Goal: Task Accomplishment & Management: Use online tool/utility

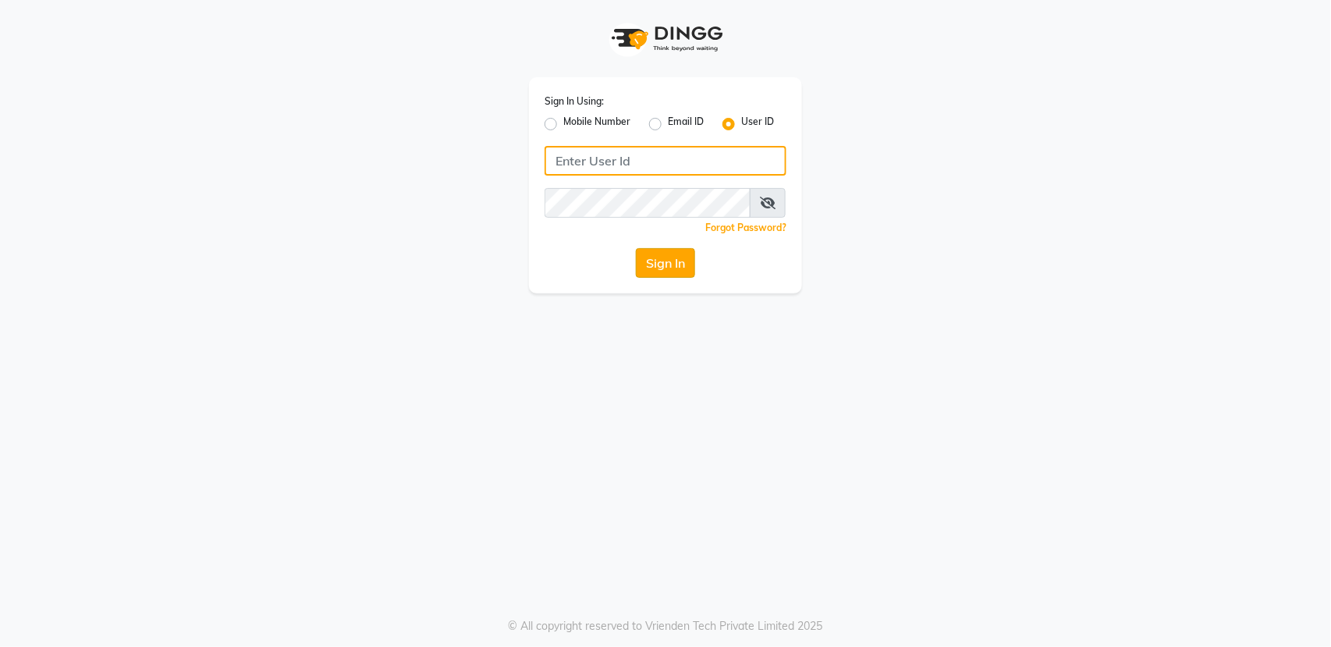
type input "bellaglamourra123"
click at [662, 257] on button "Sign In" at bounding box center [665, 263] width 59 height 30
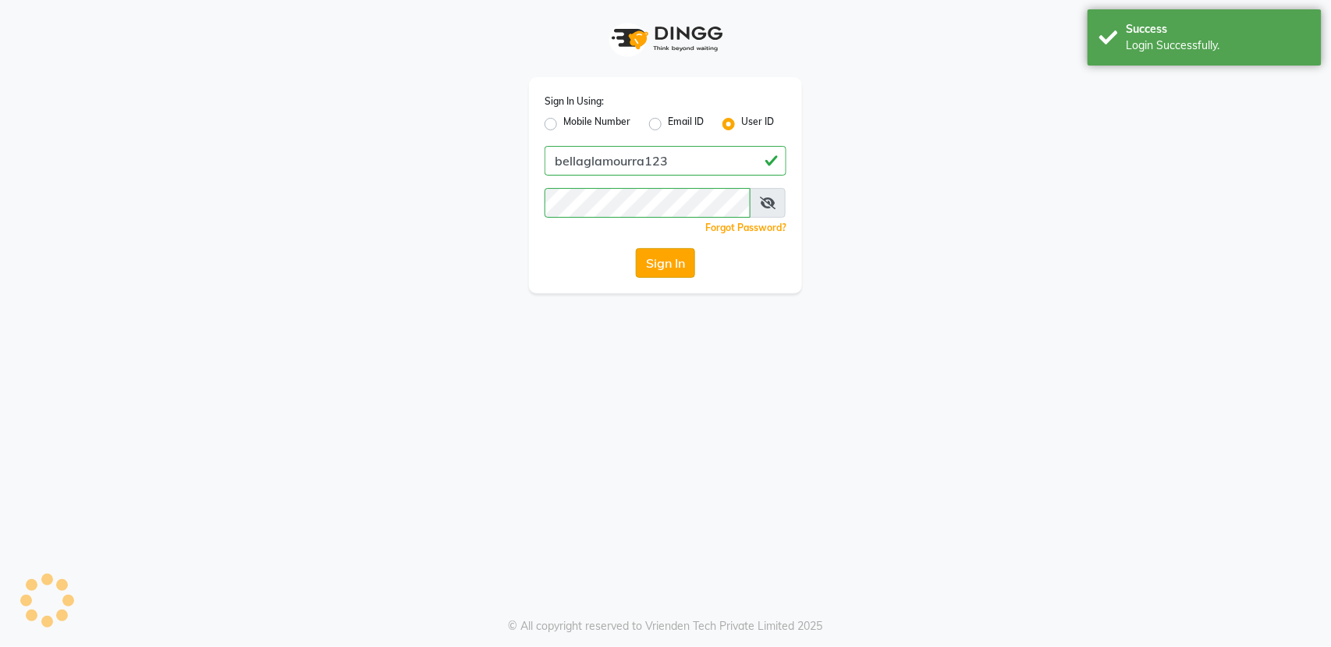
select select "service"
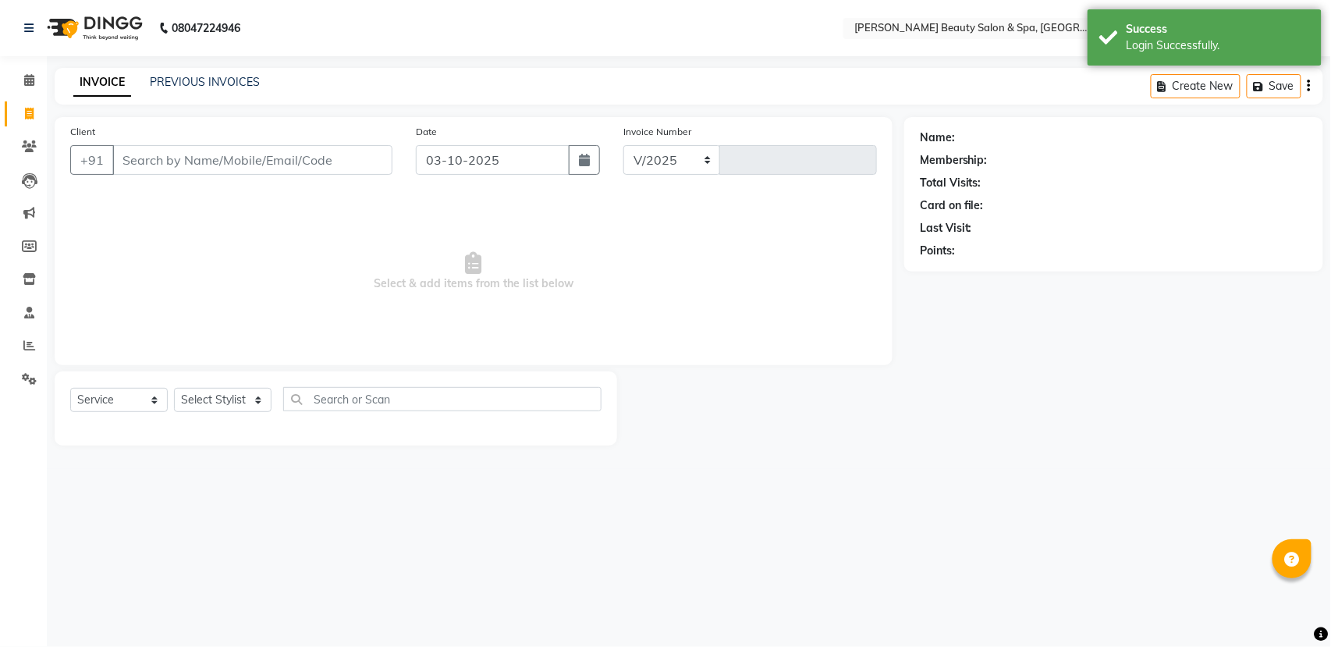
select select "en"
select select "7524"
type input "3140"
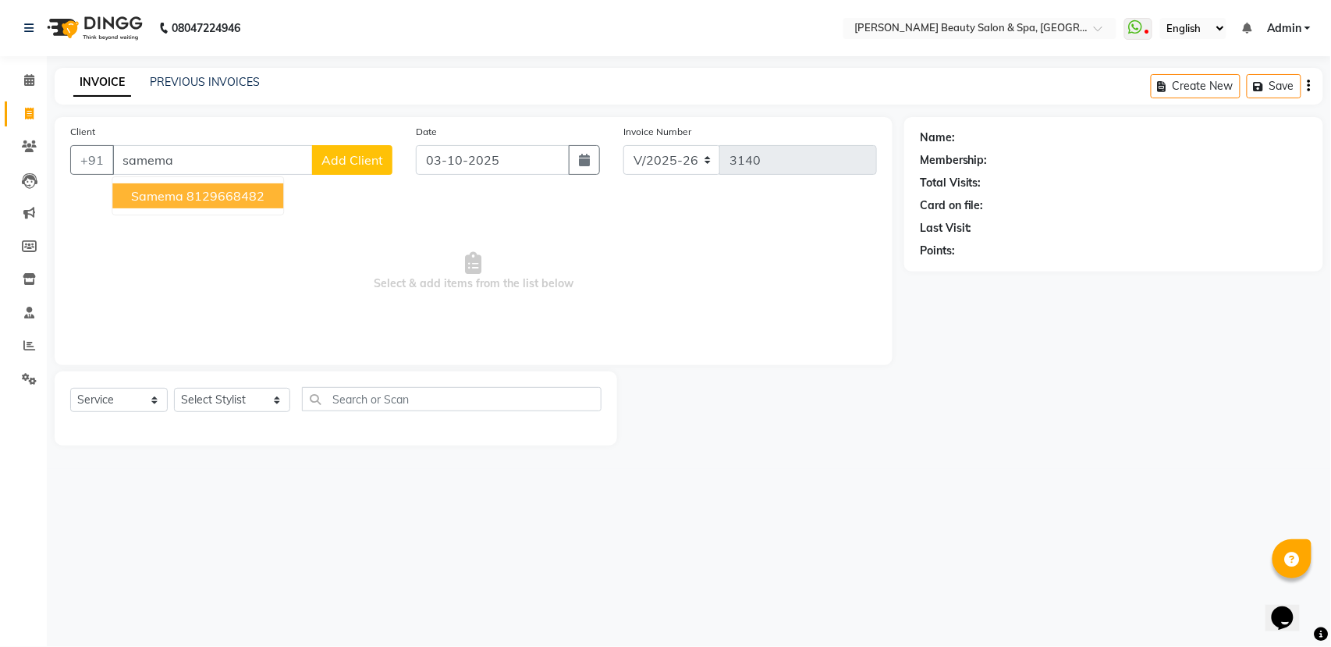
click at [219, 198] on ngb-highlight "8129668482" at bounding box center [225, 196] width 78 height 16
type input "8129668482"
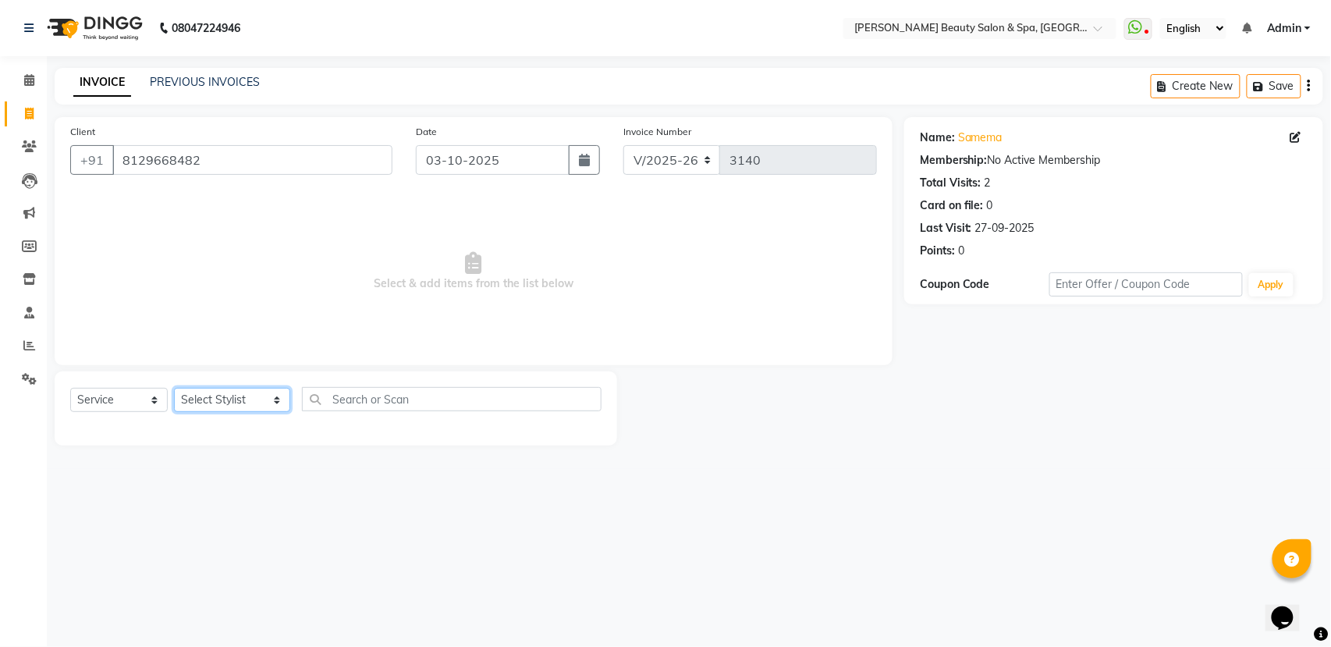
click at [229, 410] on select "Select Stylist Admin [PERSON_NAME] [PERSON_NAME] [PERSON_NAME] [PERSON_NAME] [P…" at bounding box center [232, 400] width 116 height 24
select select "87595"
click at [174, 388] on select "Select Stylist Admin [PERSON_NAME] [PERSON_NAME] [PERSON_NAME] [PERSON_NAME] [P…" at bounding box center [232, 400] width 116 height 24
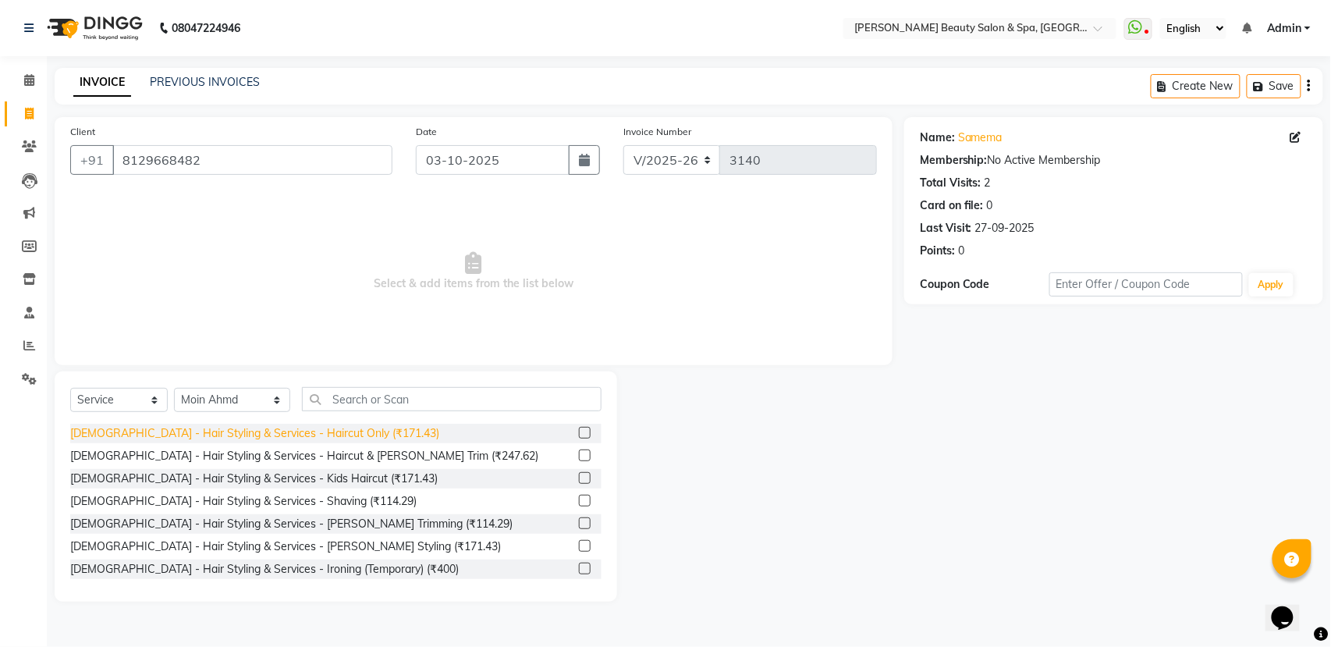
click at [281, 432] on div "[DEMOGRAPHIC_DATA] - Hair Styling & Services - Haircut Only (₹171.43)" at bounding box center [254, 433] width 369 height 16
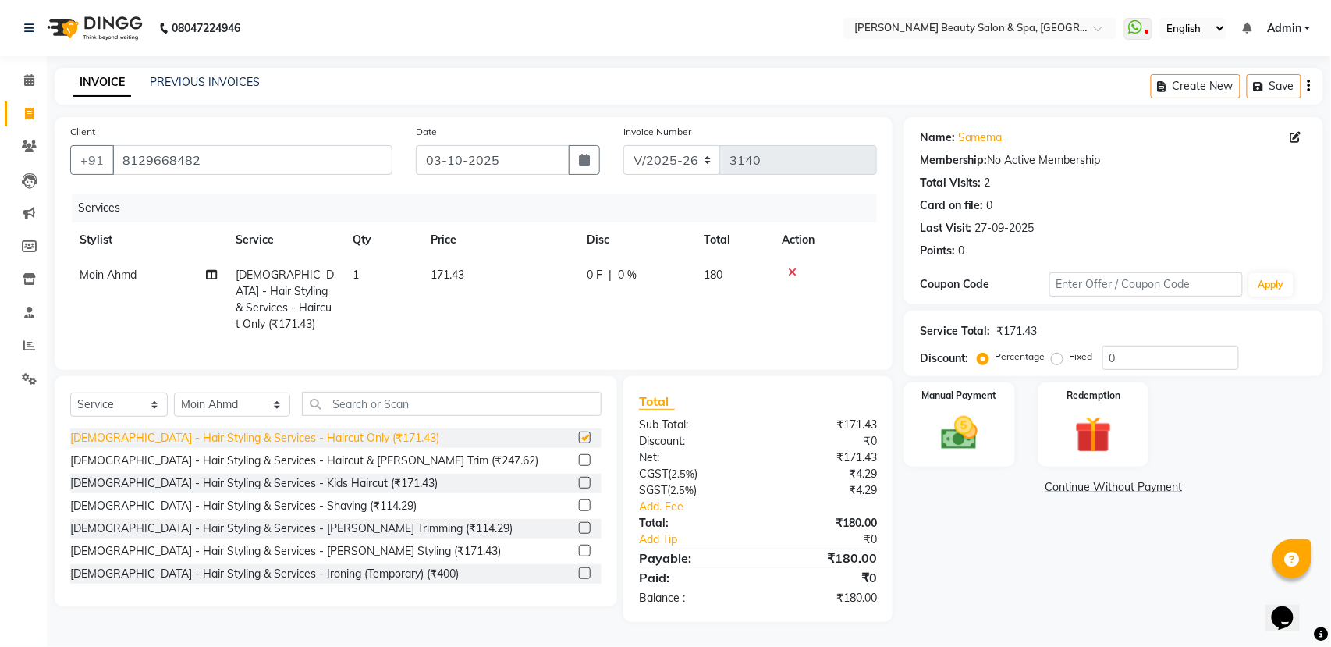
checkbox input "false"
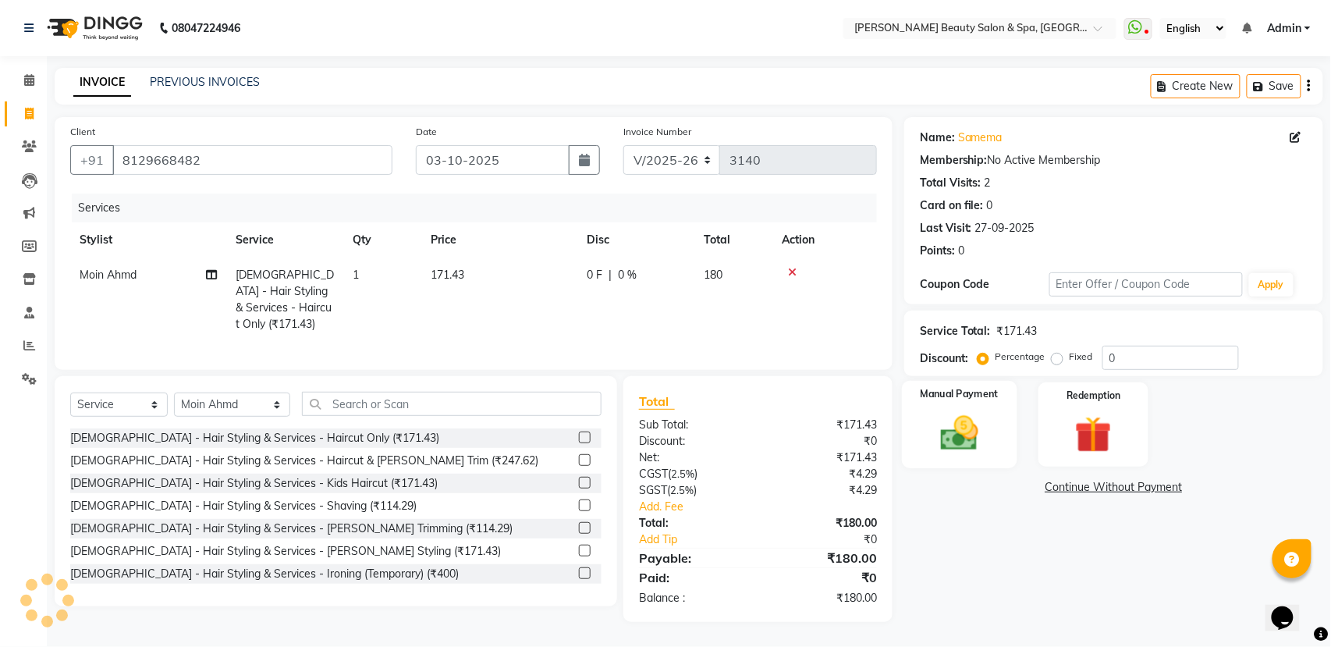
click at [943, 399] on label "Manual Payment" at bounding box center [960, 394] width 78 height 15
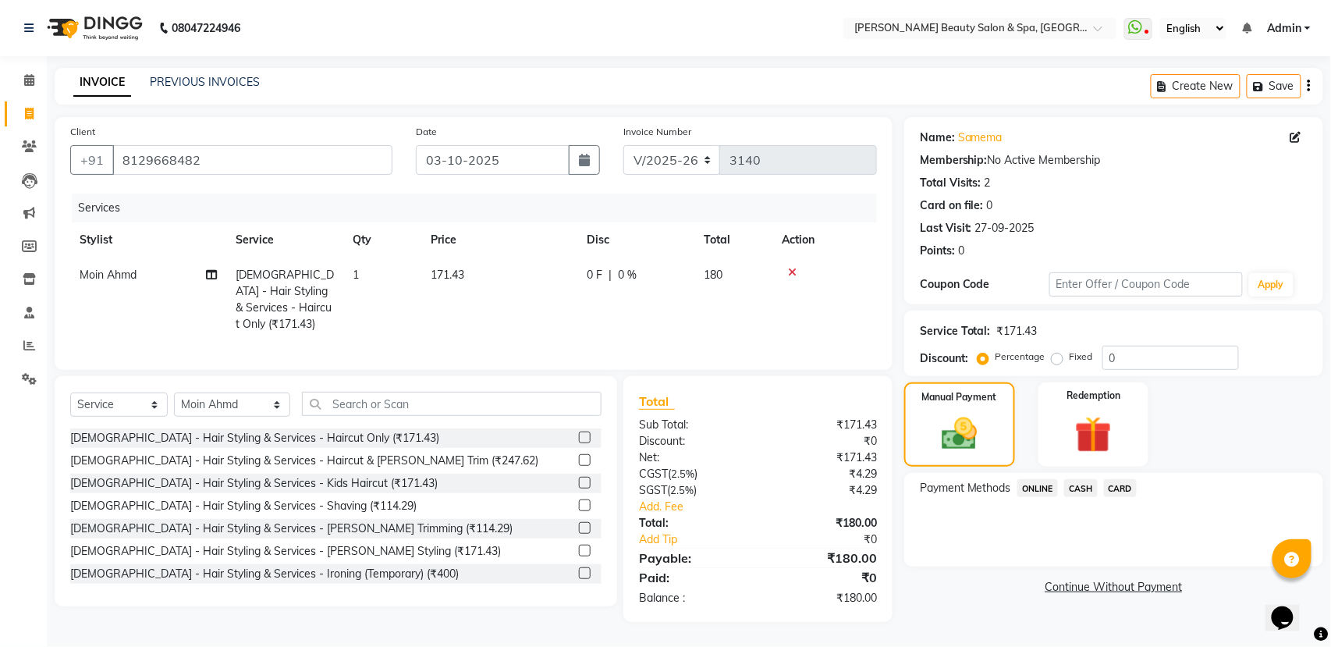
click at [1046, 488] on span "ONLINE" at bounding box center [1037, 488] width 41 height 18
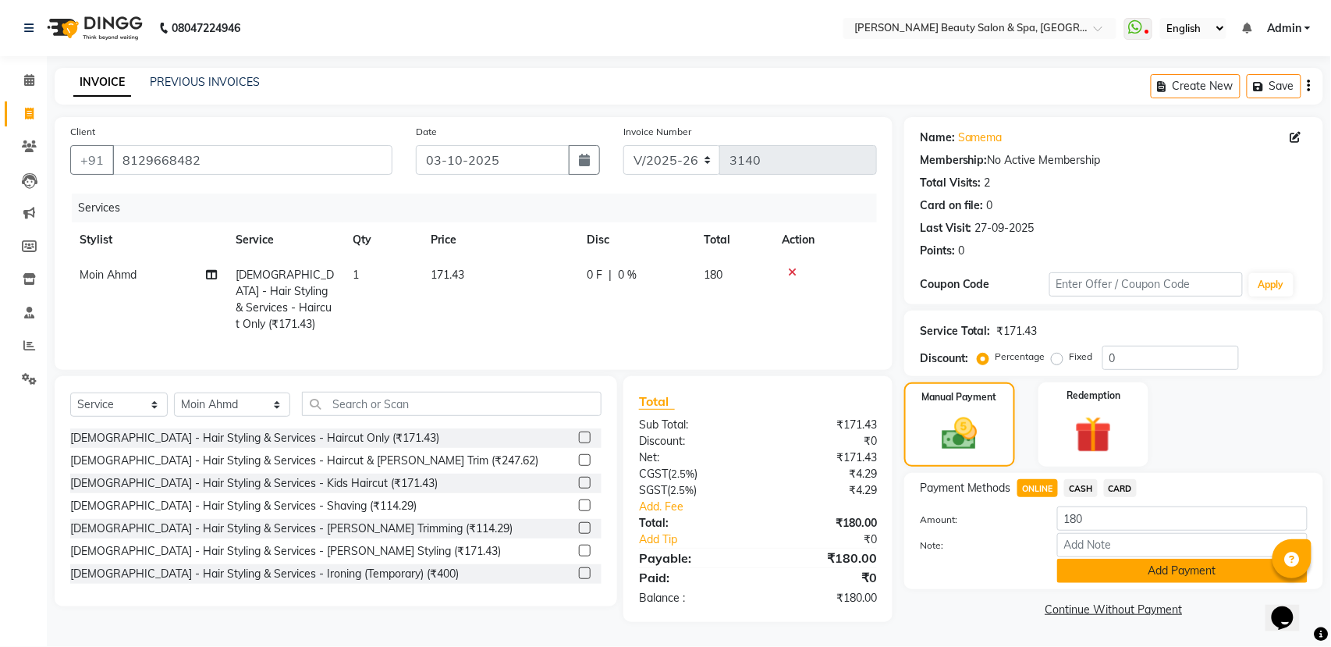
click at [1127, 571] on button "Add Payment" at bounding box center [1182, 571] width 250 height 24
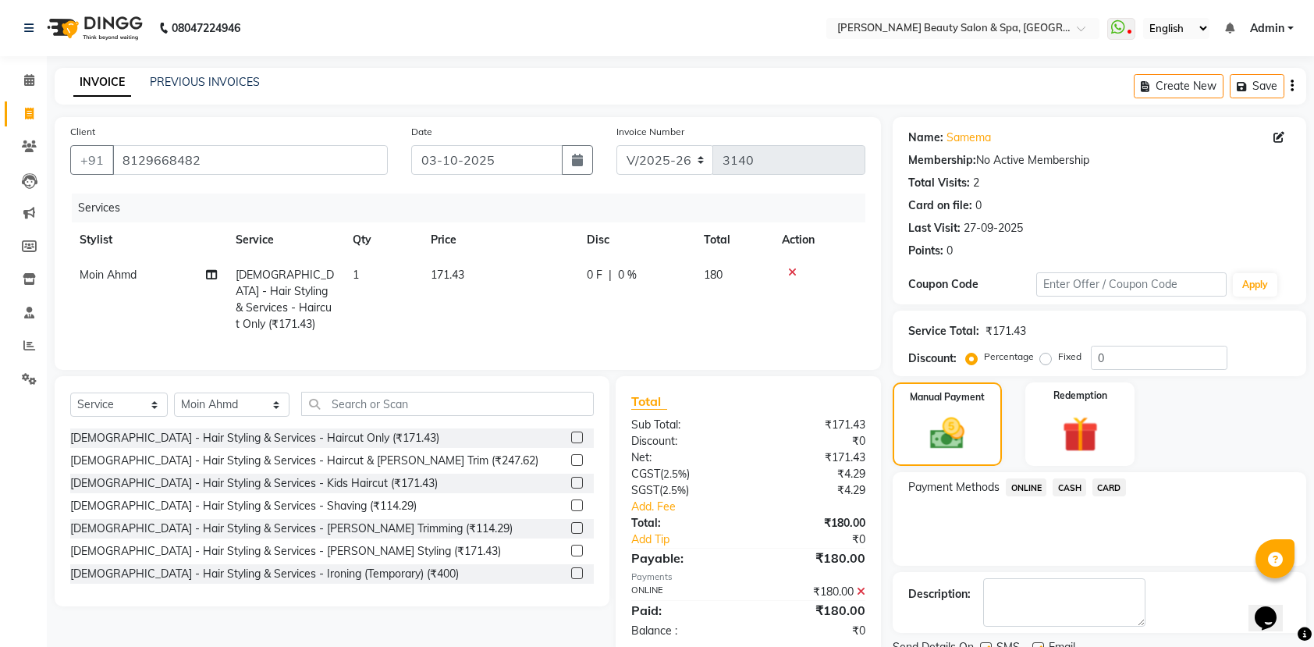
scroll to position [63, 0]
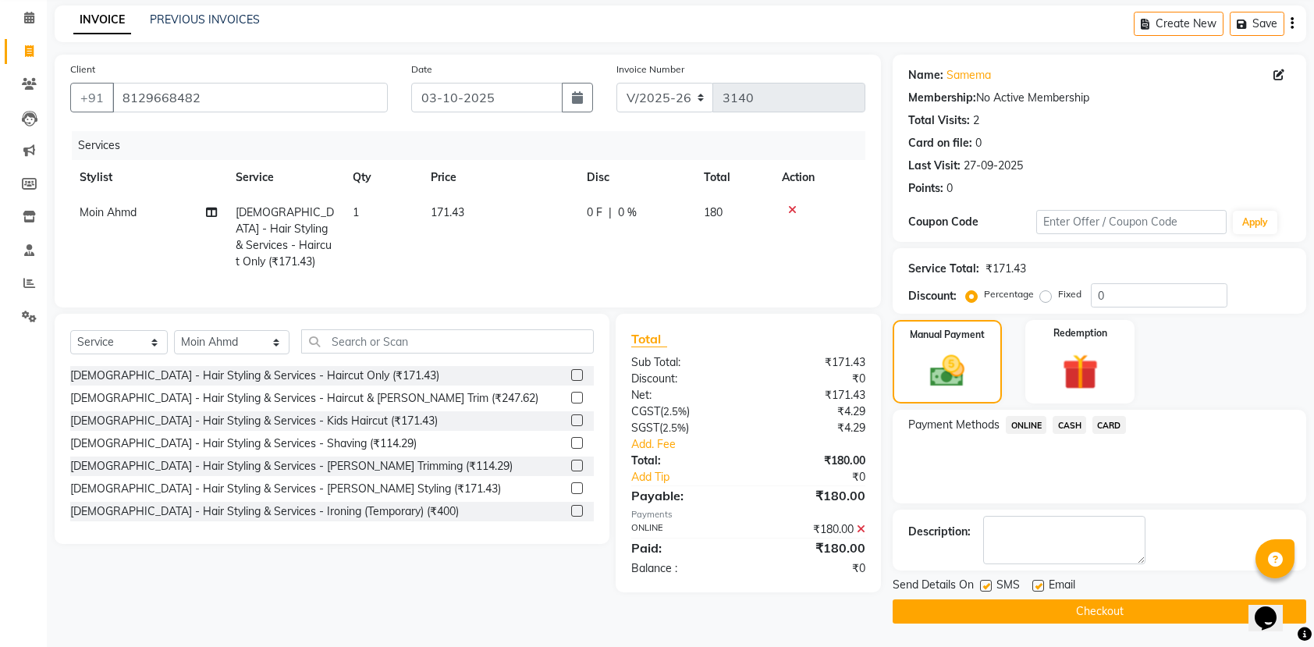
click at [1113, 606] on button "Checkout" at bounding box center [1100, 611] width 414 height 24
